Goal: Check status: Check status

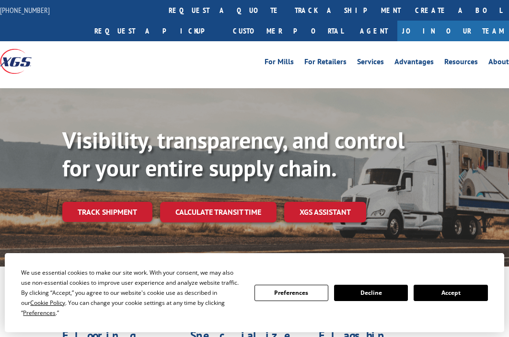
drag, startPoint x: 452, startPoint y: 293, endPoint x: 149, endPoint y: 230, distance: 308.7
click at [439, 280] on div "We use essential cookies to make our site work. With your consent, we may also …" at bounding box center [254, 292] width 466 height 50
click at [109, 207] on link "Track shipment" at bounding box center [107, 212] width 90 height 20
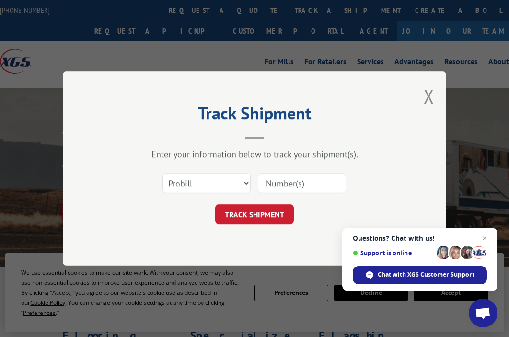
click at [367, 198] on form "Select category... Probill BOL PO TRACK SHIPMENT" at bounding box center [254, 195] width 287 height 57
click at [218, 182] on select "Select category... Probill BOL PO" at bounding box center [206, 183] width 88 height 20
select select "bol"
click at [162, 173] on select "Select category... Probill BOL PO" at bounding box center [206, 183] width 88 height 20
click at [270, 188] on input at bounding box center [302, 183] width 88 height 20
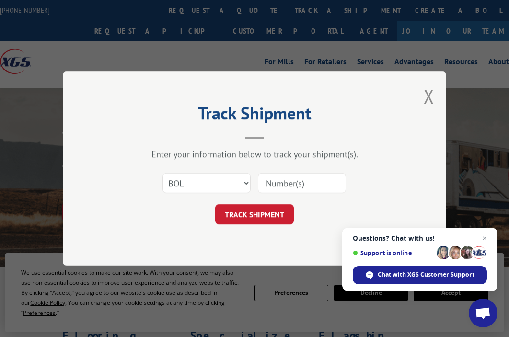
paste input "5443192"
type input "5443192"
click at [270, 211] on button "TRACK SHIPMENT" at bounding box center [254, 214] width 79 height 20
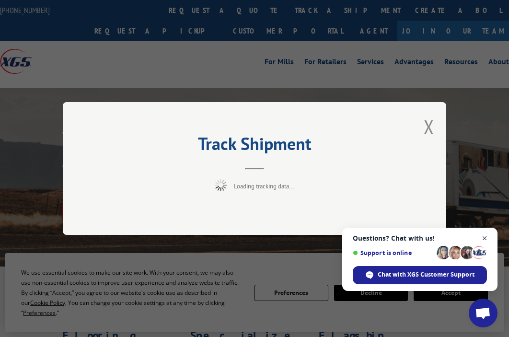
click at [483, 239] on span "Close chat" at bounding box center [484, 238] width 12 height 12
